Goal: Information Seeking & Learning: Learn about a topic

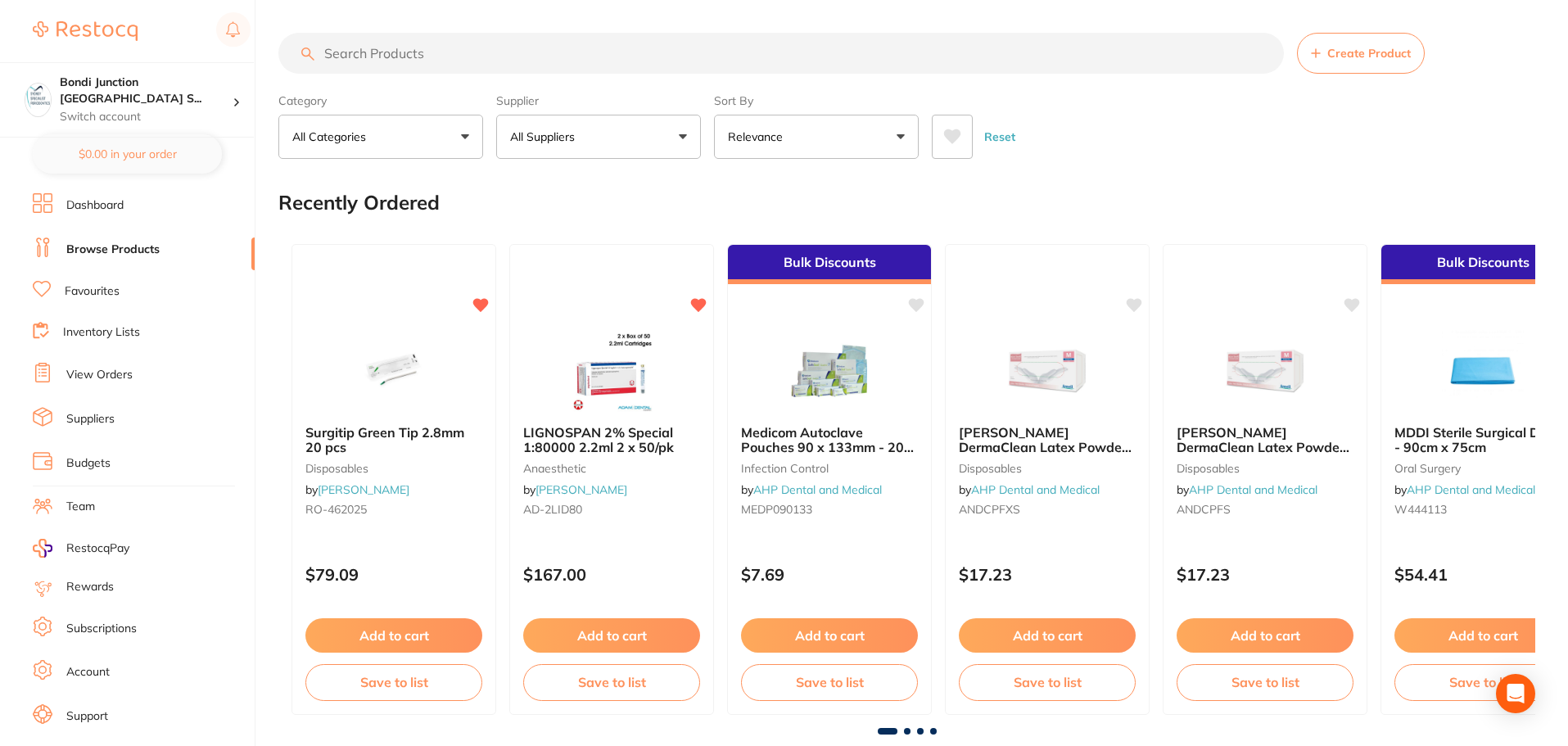
click at [388, 50] on input "search" at bounding box center [780, 52] width 1005 height 41
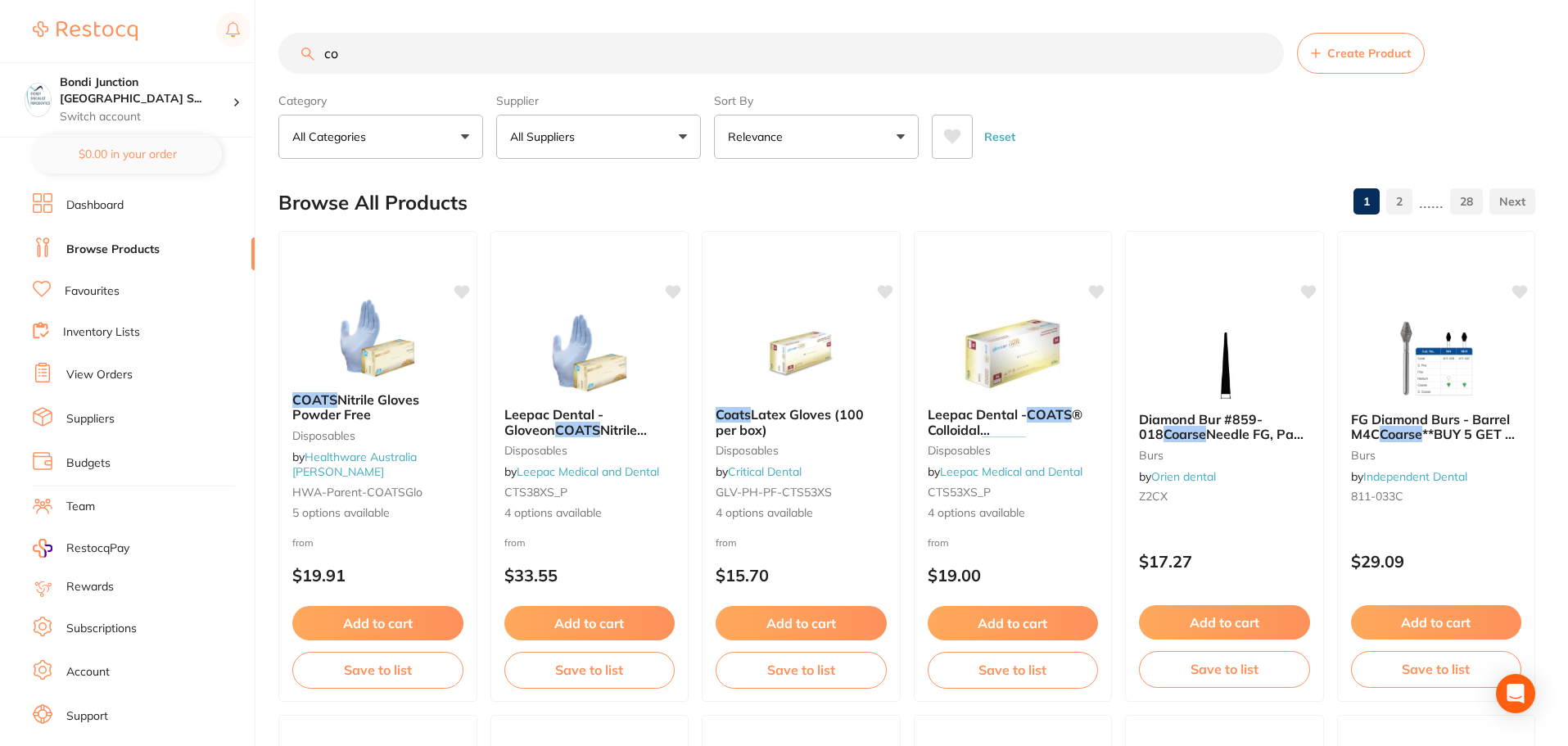
type input "c"
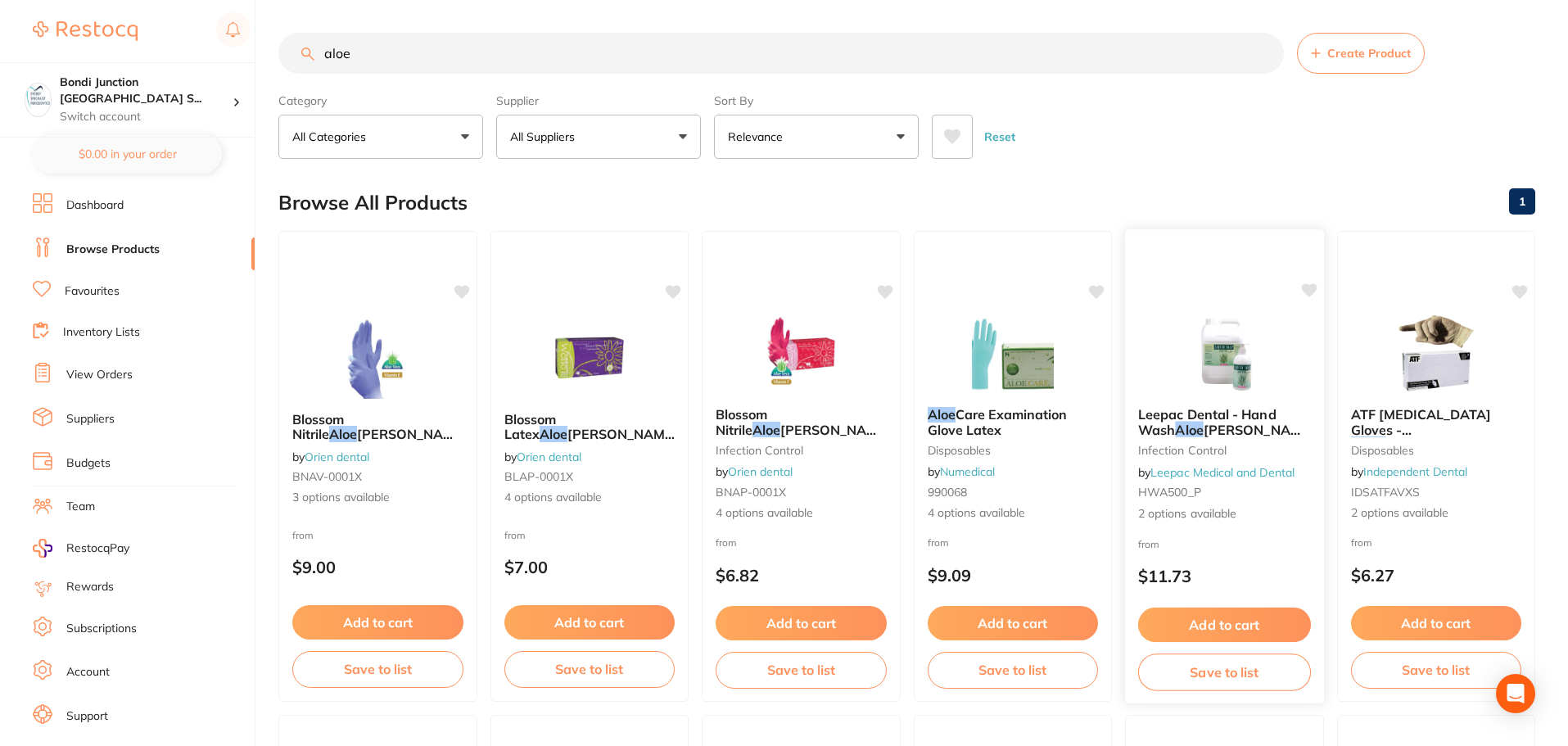
click at [1199, 420] on em "Aloe" at bounding box center [1188, 428] width 28 height 16
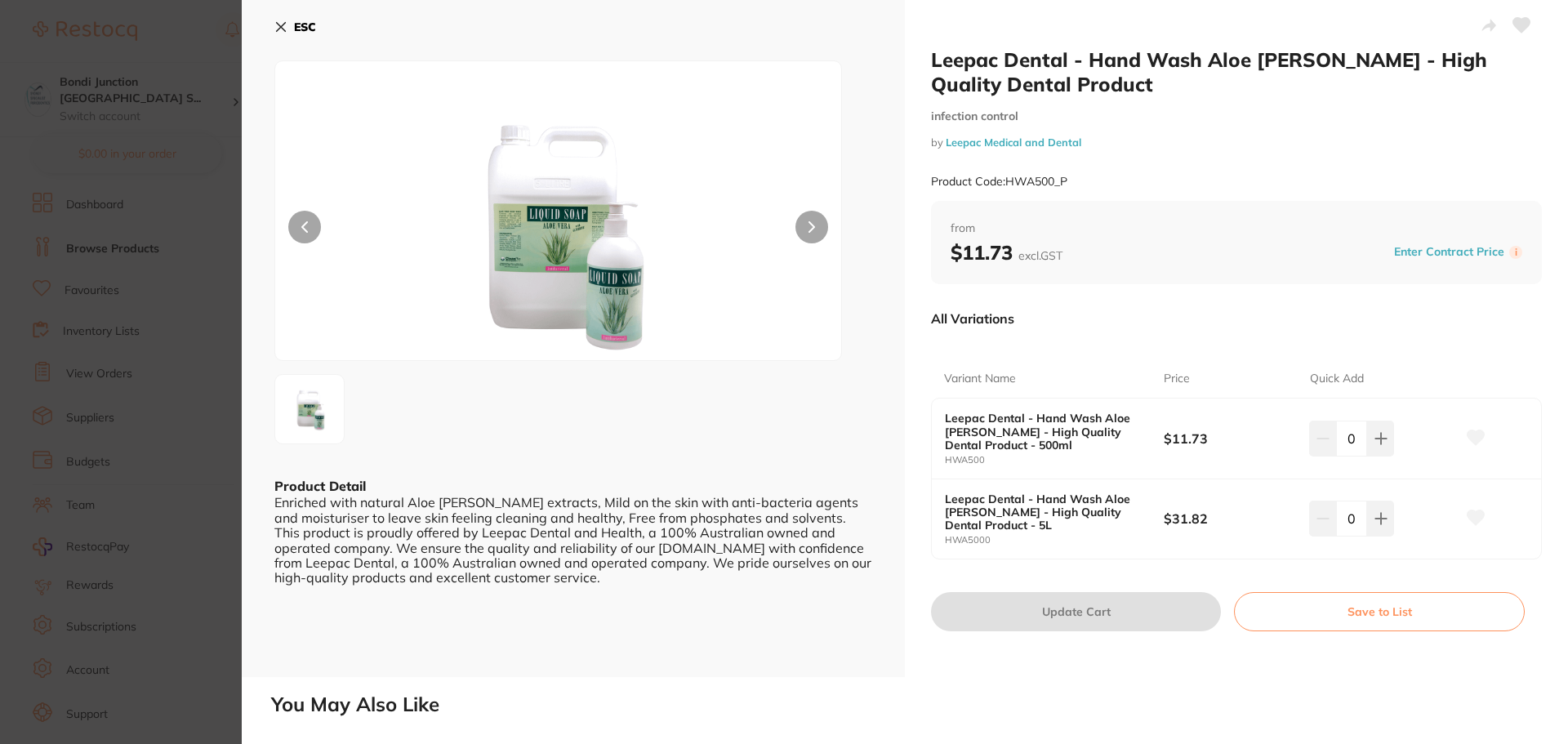
click at [281, 25] on icon at bounding box center [281, 27] width 13 height 13
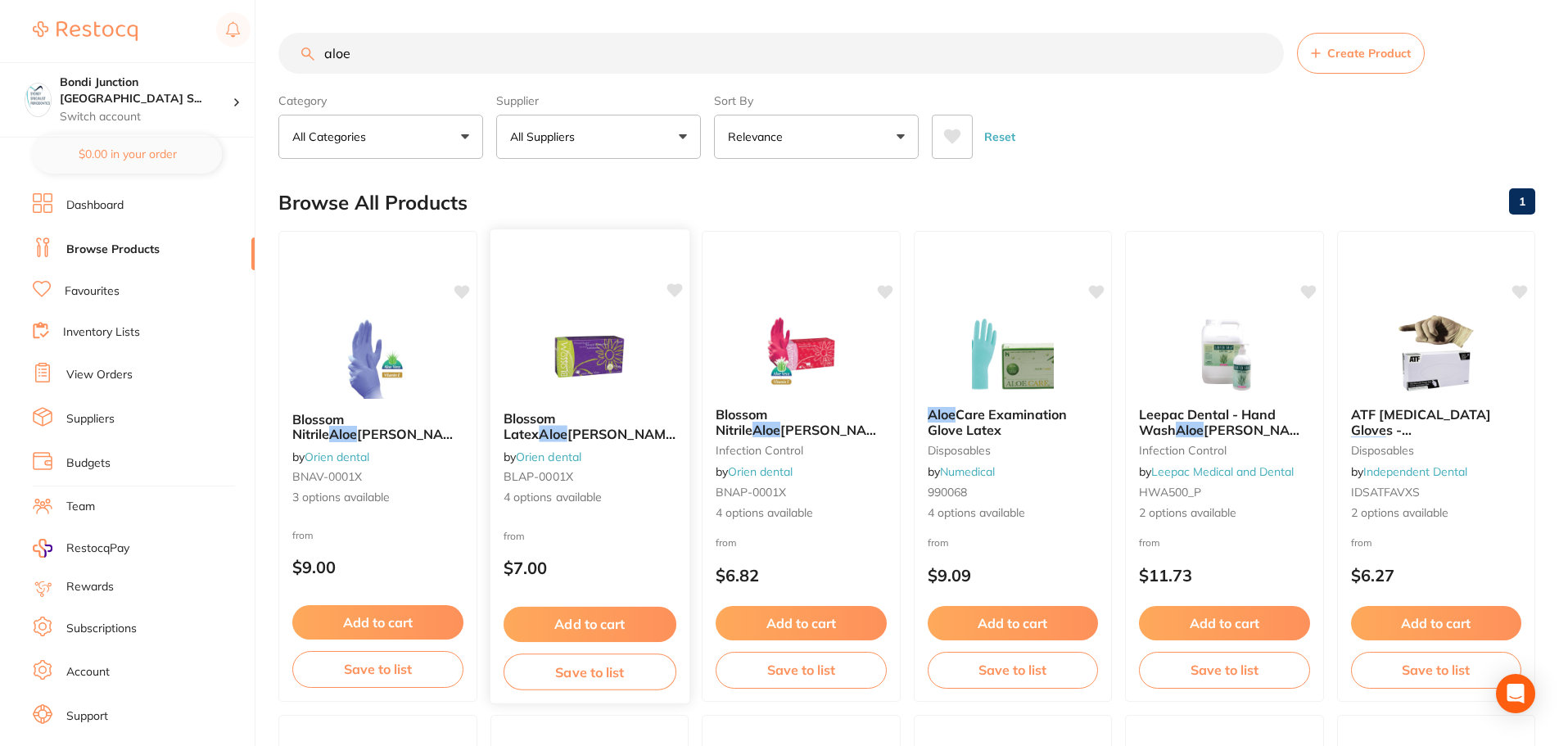
click at [609, 425] on span "[PERSON_NAME] Exam Glove, Powder Free, 100 per box" at bounding box center [590, 448] width 176 height 47
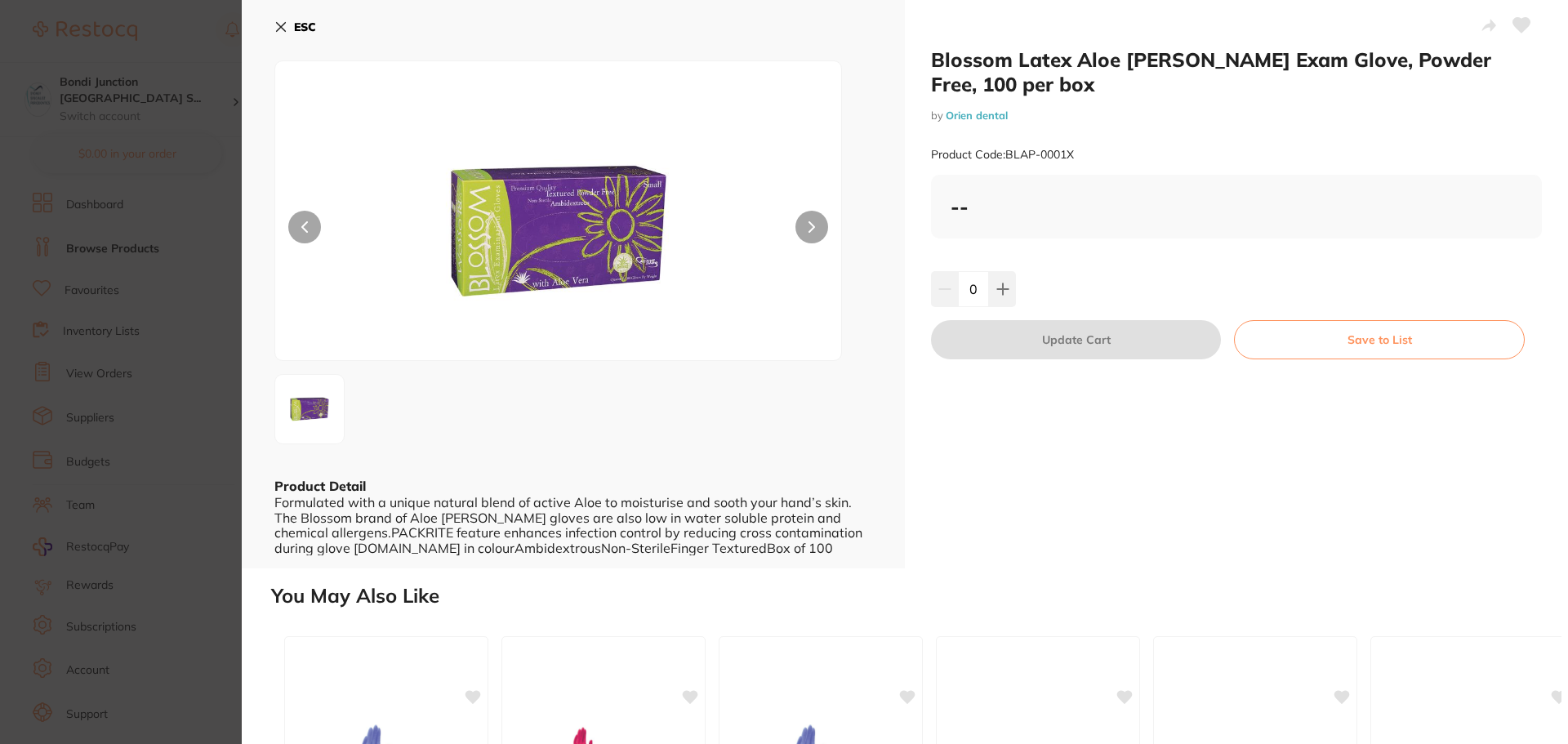
click at [288, 17] on button "ESC" at bounding box center [295, 27] width 42 height 27
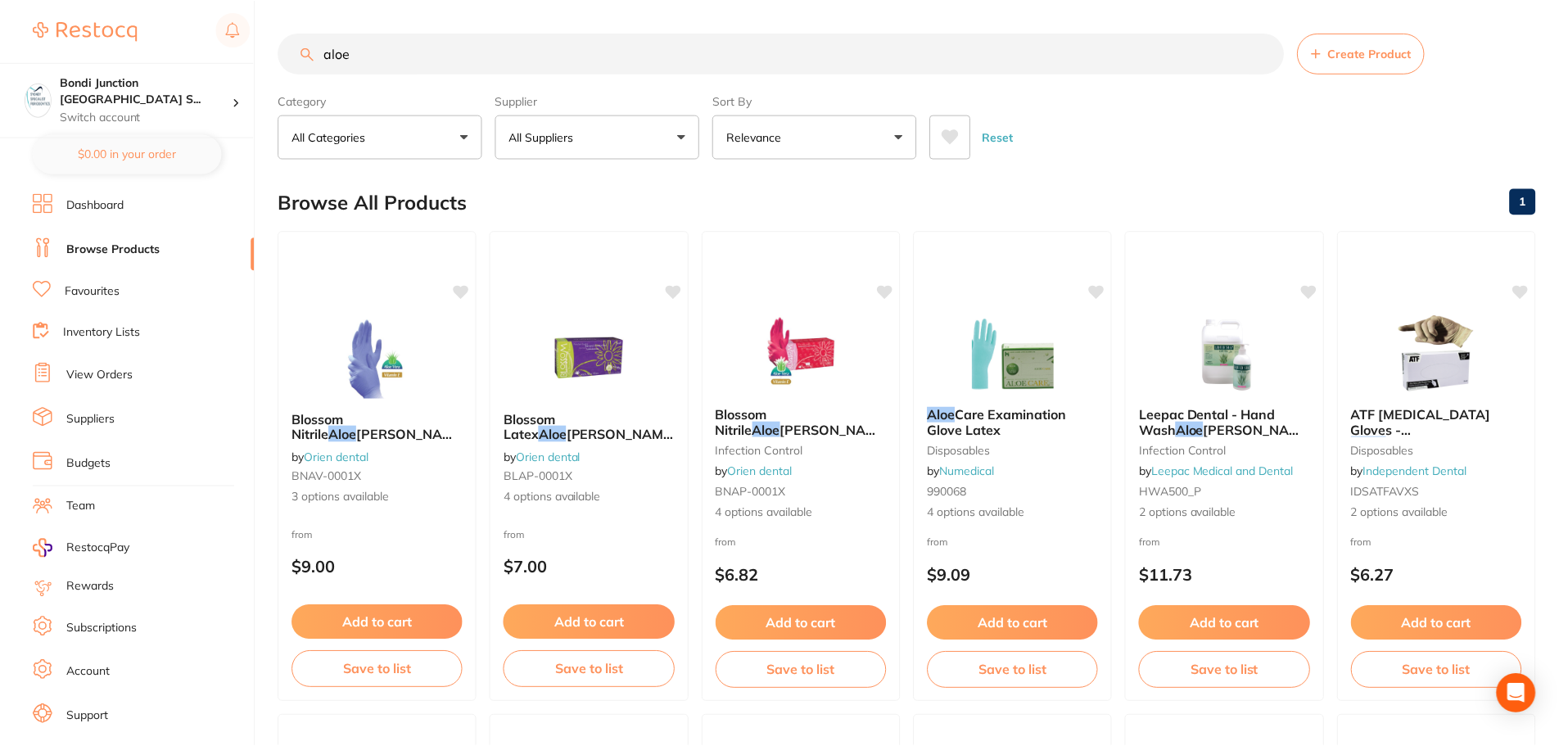
scroll to position [14, 0]
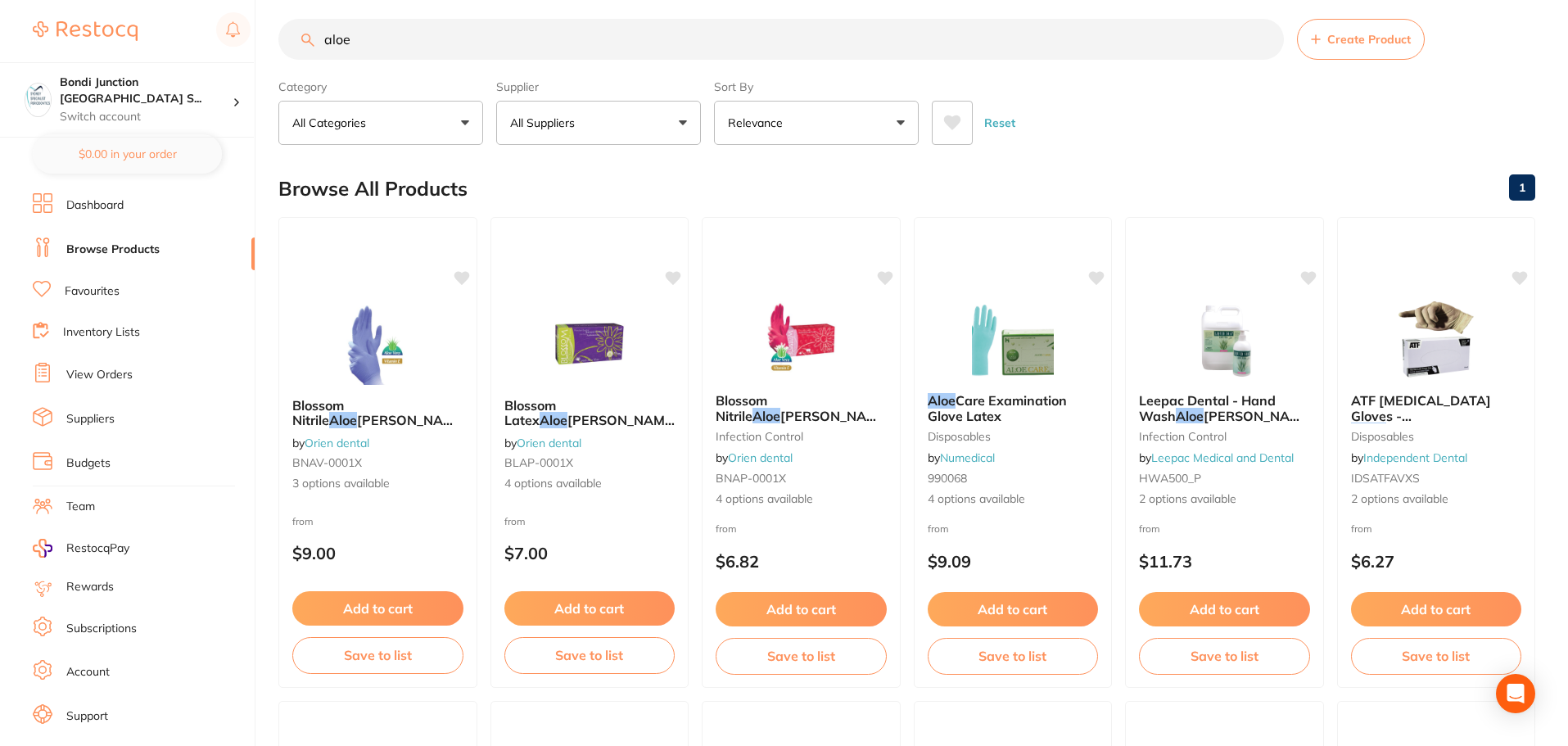
click at [675, 125] on button "All Suppliers" at bounding box center [599, 122] width 205 height 45
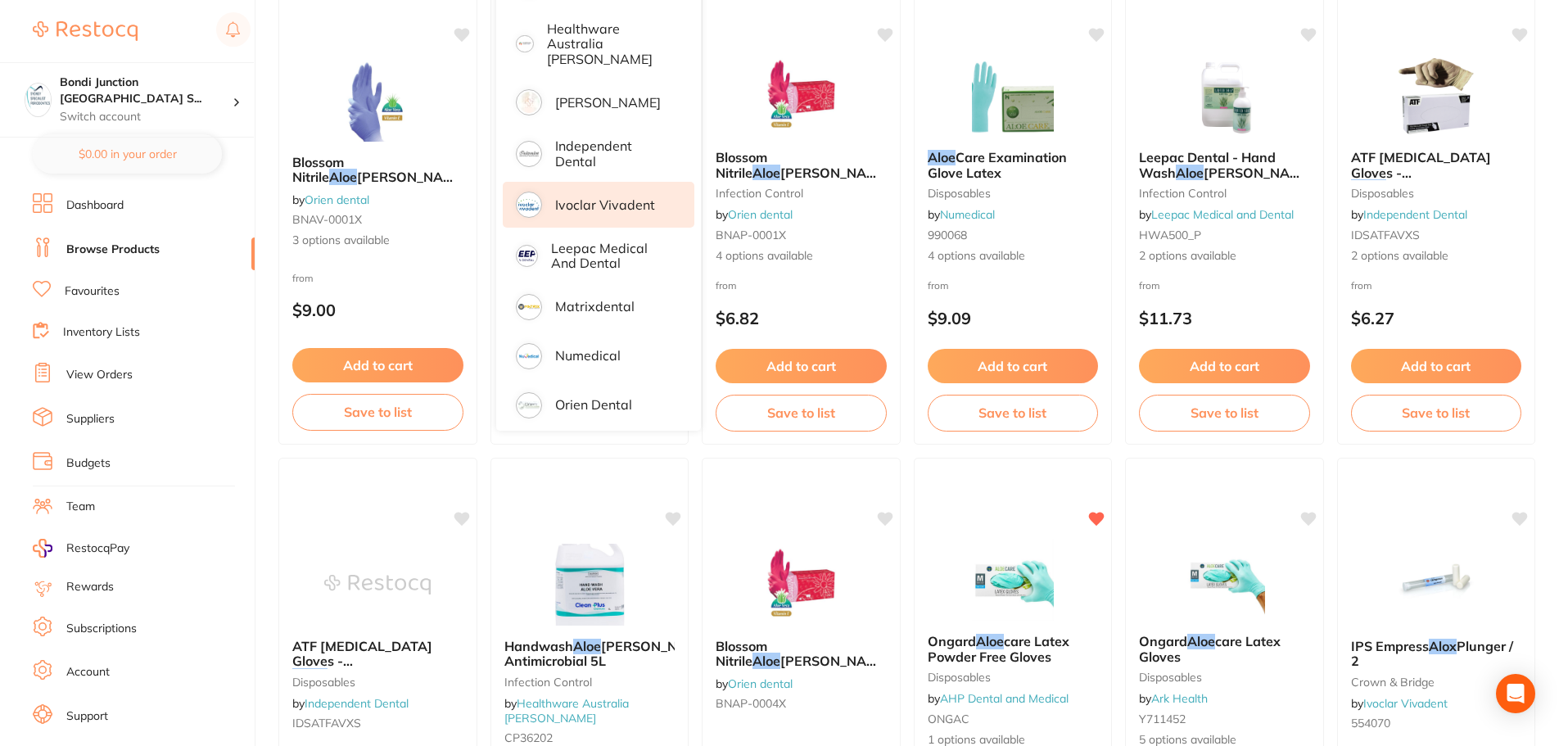
scroll to position [505, 0]
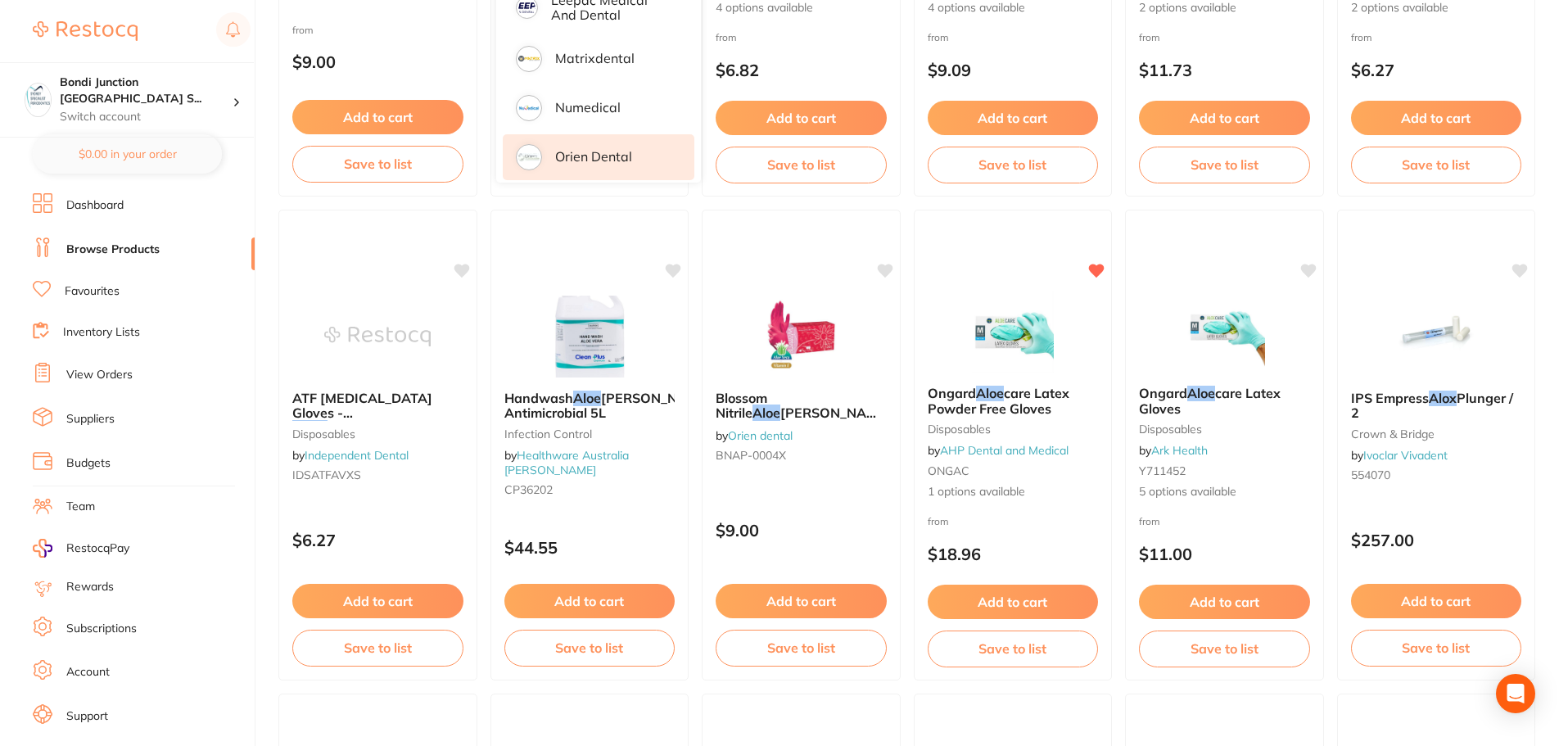
click at [618, 152] on p "Orien dental" at bounding box center [593, 157] width 77 height 15
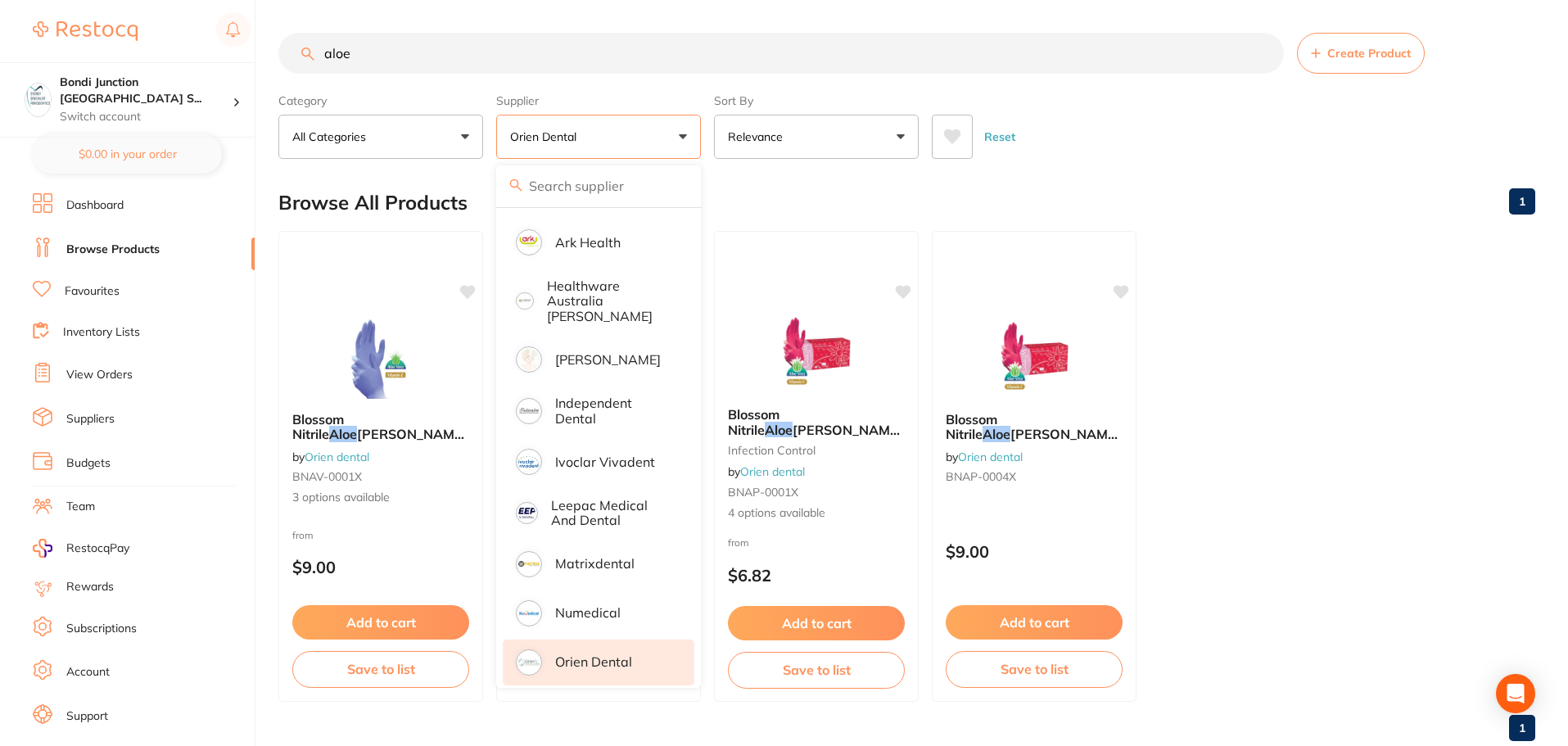
click at [1500, 353] on ul "Blossom Nitrile Aloe [PERSON_NAME] with [MEDICAL_DATA] Exam Glove, Powder Free,…" at bounding box center [906, 466] width 1257 height 471
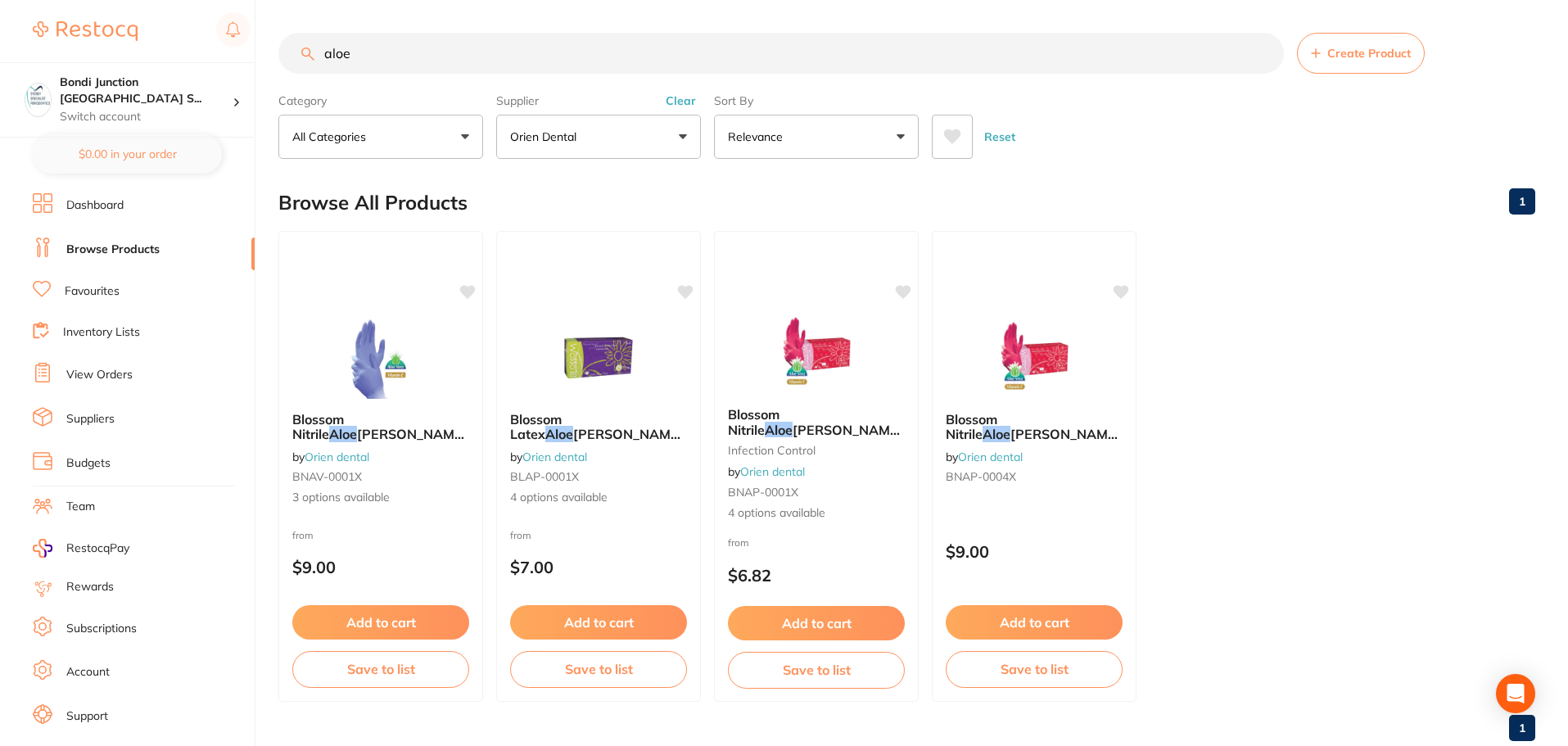
click at [388, 57] on input "aloe" at bounding box center [780, 52] width 1005 height 41
type input "a"
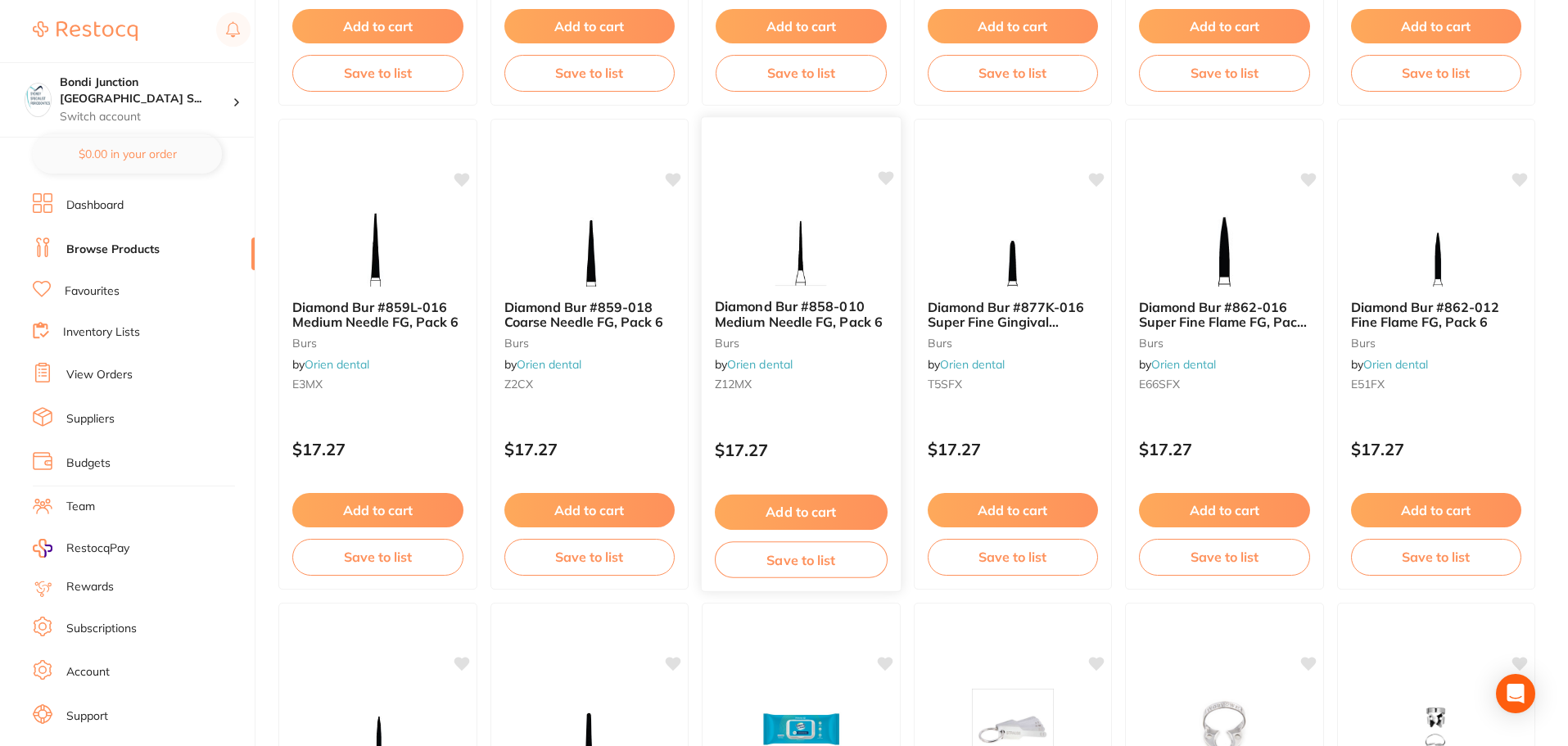
scroll to position [2128, 0]
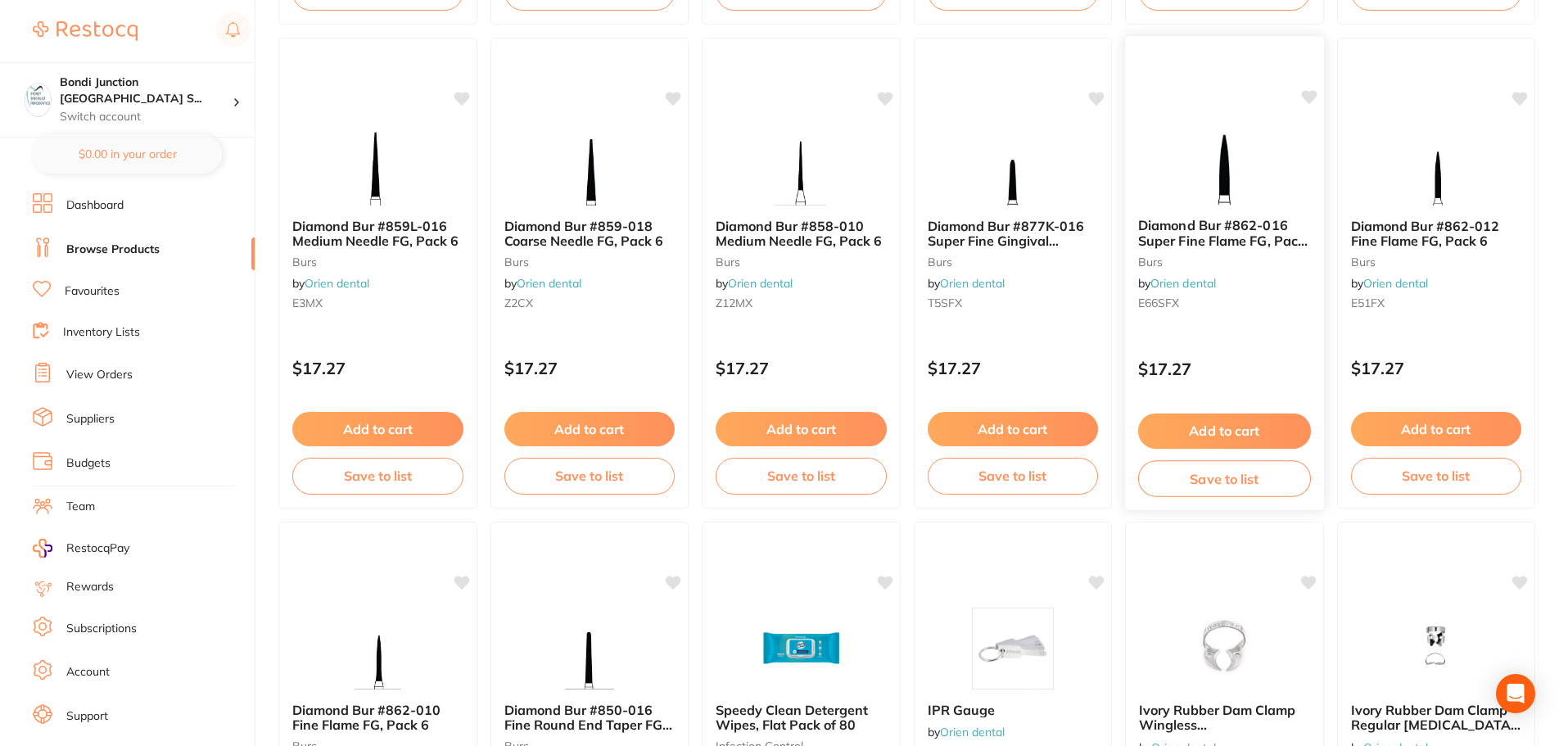
click at [1205, 226] on span "Diamond Bur #862-016 Super Fine Flame FG, Pack 6" at bounding box center [1223, 240] width 170 height 47
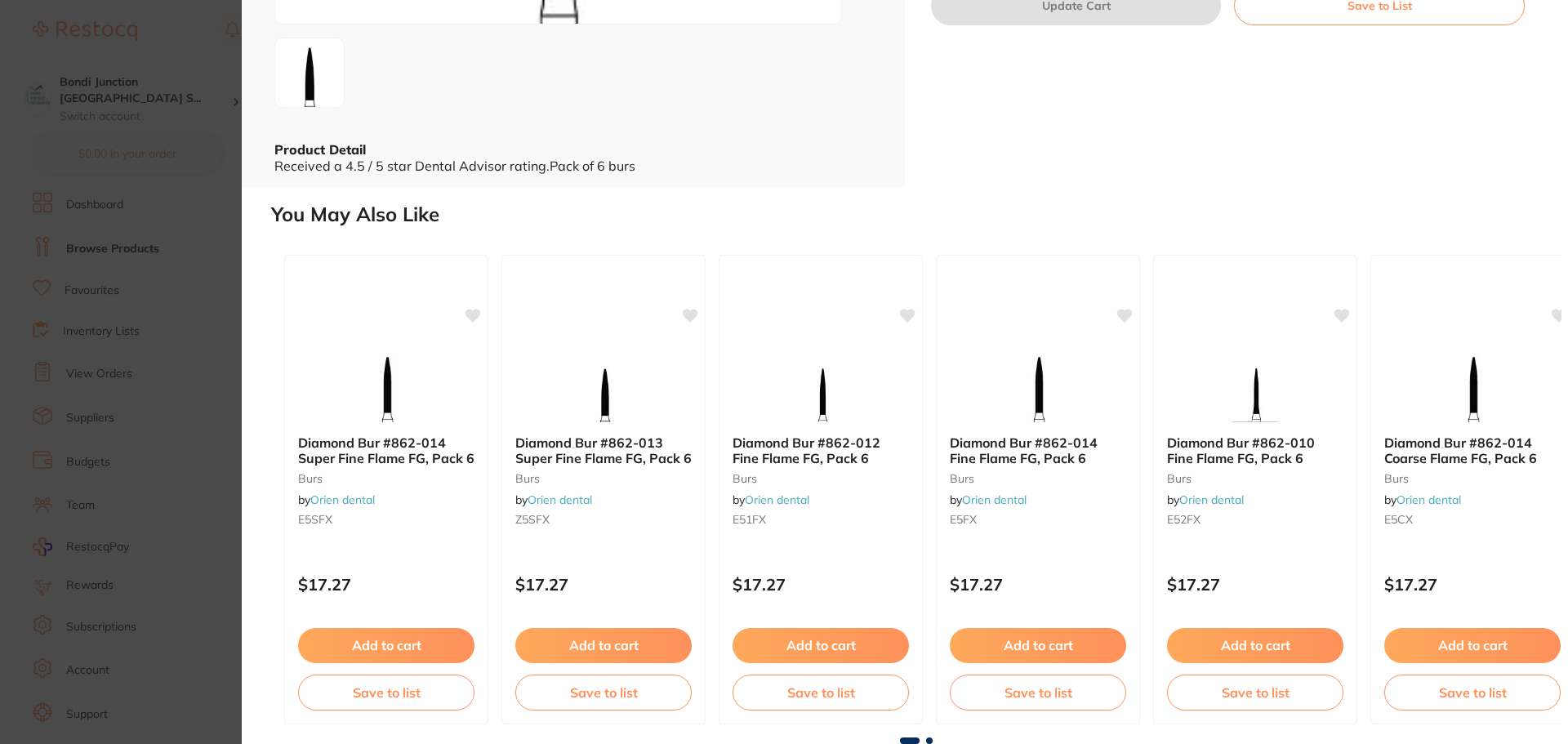
scroll to position [92, 0]
